Goal: Task Accomplishment & Management: Manage account settings

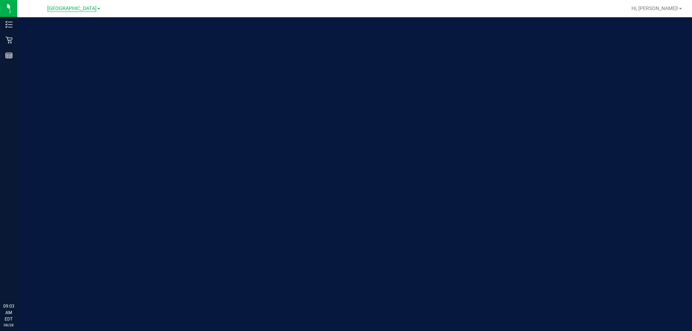
click at [62, 12] on span "[GEOGRAPHIC_DATA]" at bounding box center [71, 8] width 49 height 6
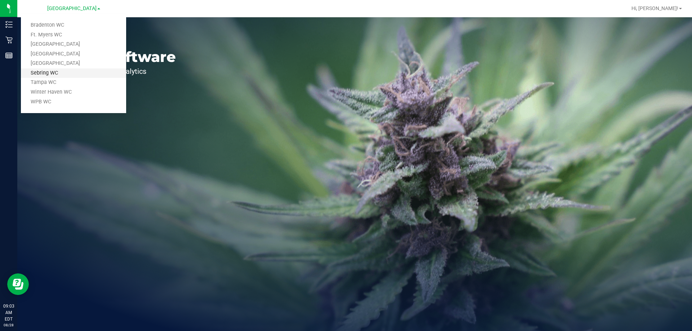
click at [60, 73] on link "Sebring WC" at bounding box center [73, 73] width 105 height 10
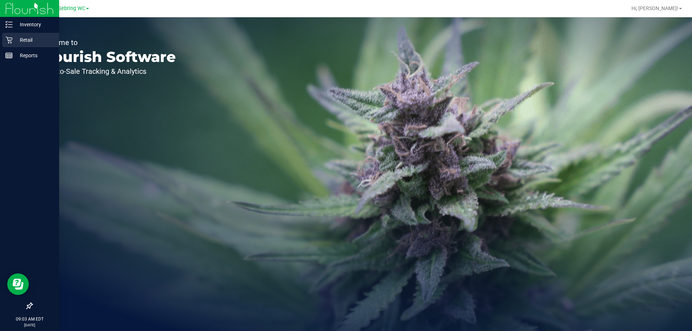
click at [6, 38] on icon at bounding box center [8, 39] width 7 height 7
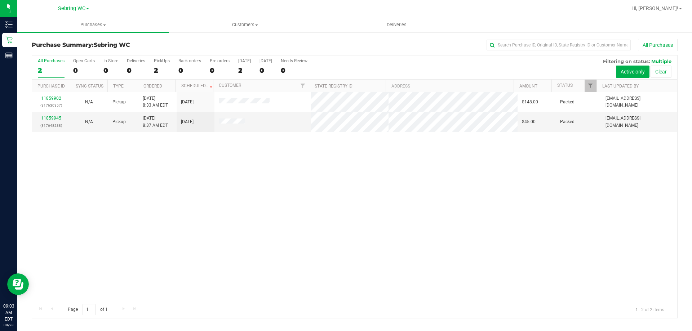
click at [611, 168] on div "11859902 (317630357) N/A Pickup [DATE] 8:33 AM EDT 8/28/2025 $148.00 Packed [EM…" at bounding box center [354, 196] width 645 height 209
drag, startPoint x: 412, startPoint y: 223, endPoint x: 388, endPoint y: 190, distance: 40.5
click at [46, 116] on link "11860436" at bounding box center [51, 118] width 20 height 5
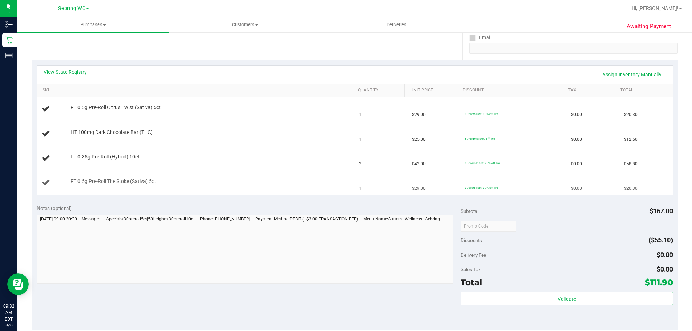
scroll to position [144, 0]
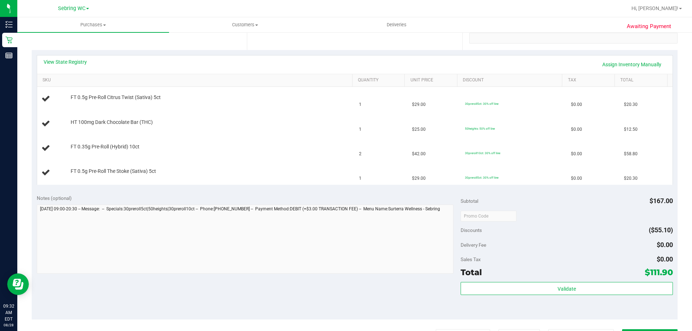
click at [141, 70] on div "View State Registry Assign Inventory Manually" at bounding box center [355, 64] width 622 height 12
click at [135, 61] on div "View State Registry Assign Inventory Manually" at bounding box center [355, 64] width 622 height 12
click at [105, 76] on th "SKU" at bounding box center [194, 80] width 315 height 13
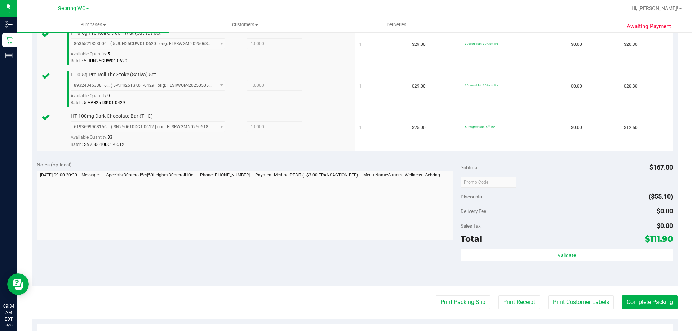
scroll to position [250, 0]
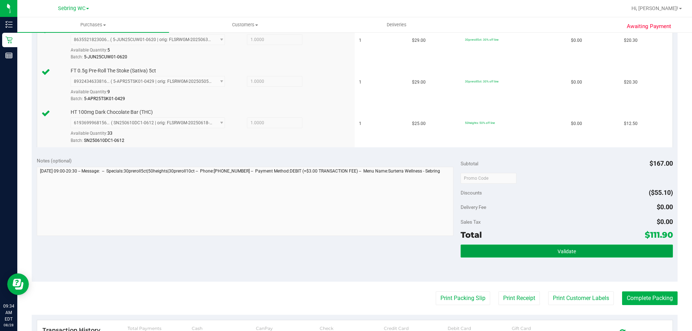
click at [461, 245] on button "Validate" at bounding box center [567, 251] width 212 height 13
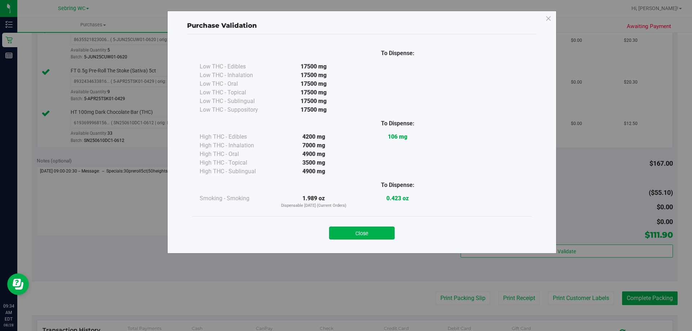
click at [359, 232] on button "Close" at bounding box center [362, 233] width 66 height 13
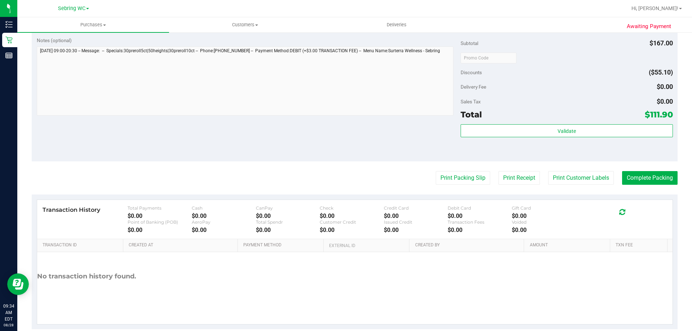
scroll to position [383, 0]
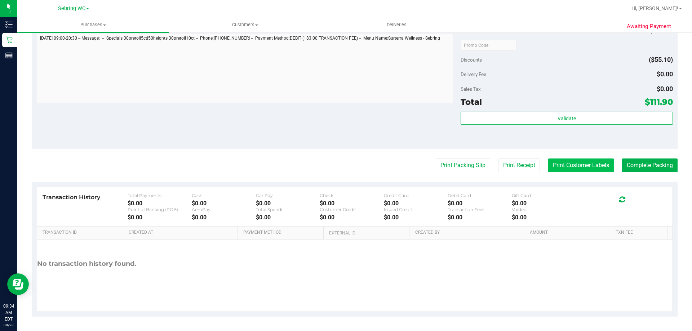
click at [550, 161] on button "Print Customer Labels" at bounding box center [581, 166] width 66 height 14
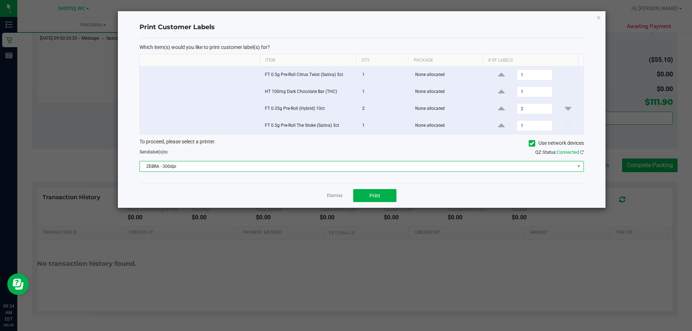
click at [208, 164] on span "ZEBRA - 300dpi" at bounding box center [357, 166] width 435 height 10
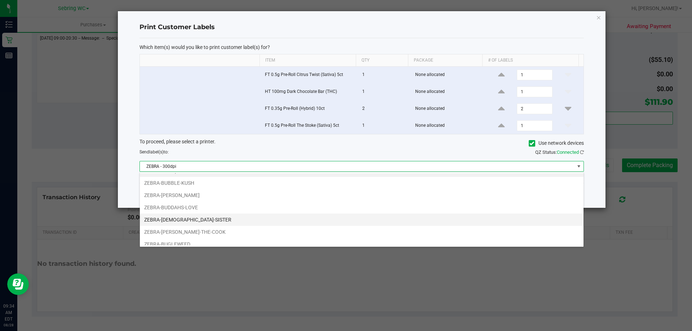
scroll to position [14, 0]
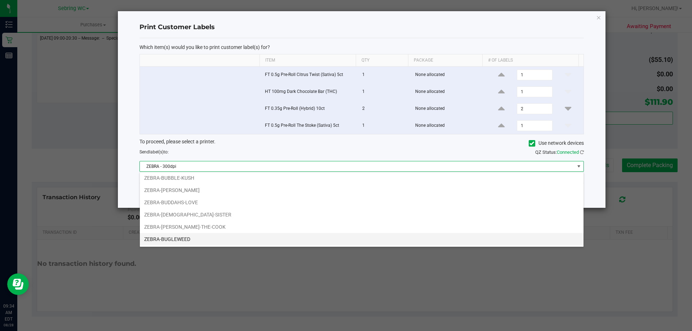
click at [212, 237] on li "ZEBRA-BUGLEWEED" at bounding box center [362, 239] width 444 height 12
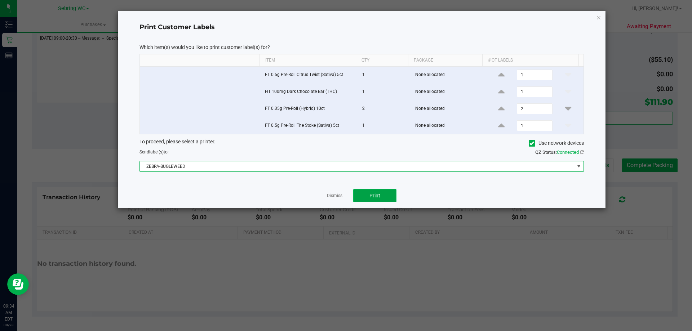
click at [364, 192] on button "Print" at bounding box center [374, 195] width 43 height 13
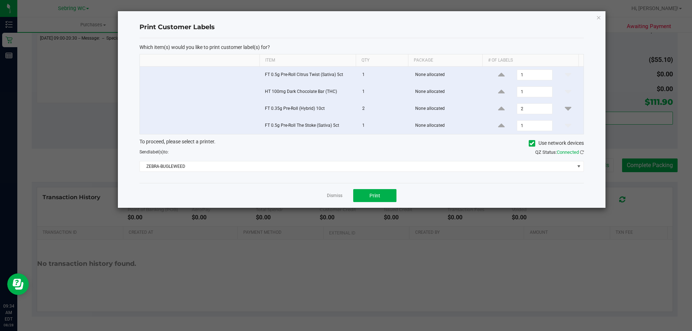
click at [334, 181] on div "Which item(s) would you like to print customer label(s) for? Item Qty Package #…" at bounding box center [361, 110] width 444 height 145
click at [329, 196] on link "Dismiss" at bounding box center [334, 196] width 15 height 6
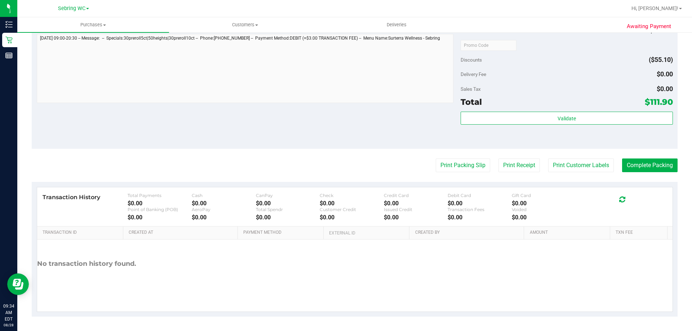
click at [648, 168] on button "Complete Packing" at bounding box center [649, 166] width 55 height 14
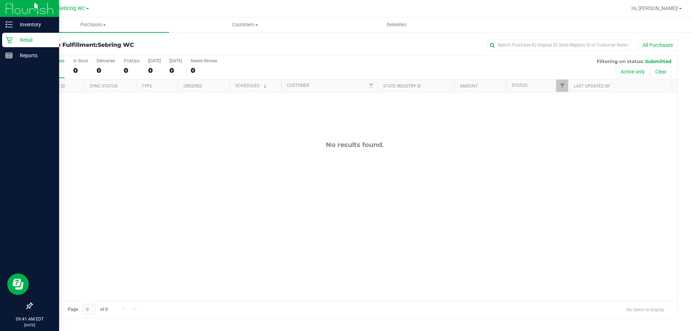
click at [8, 42] on icon at bounding box center [8, 39] width 7 height 7
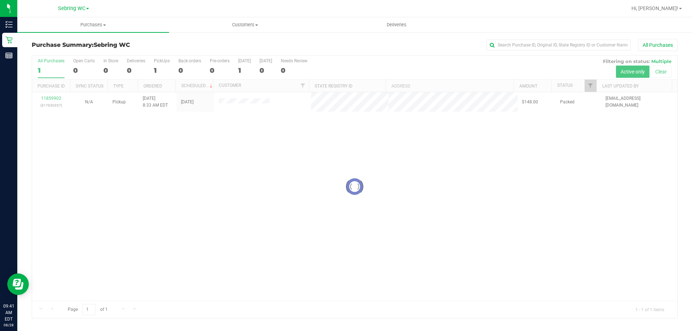
click at [533, 157] on div at bounding box center [354, 186] width 645 height 263
